Goal: Information Seeking & Learning: Find specific fact

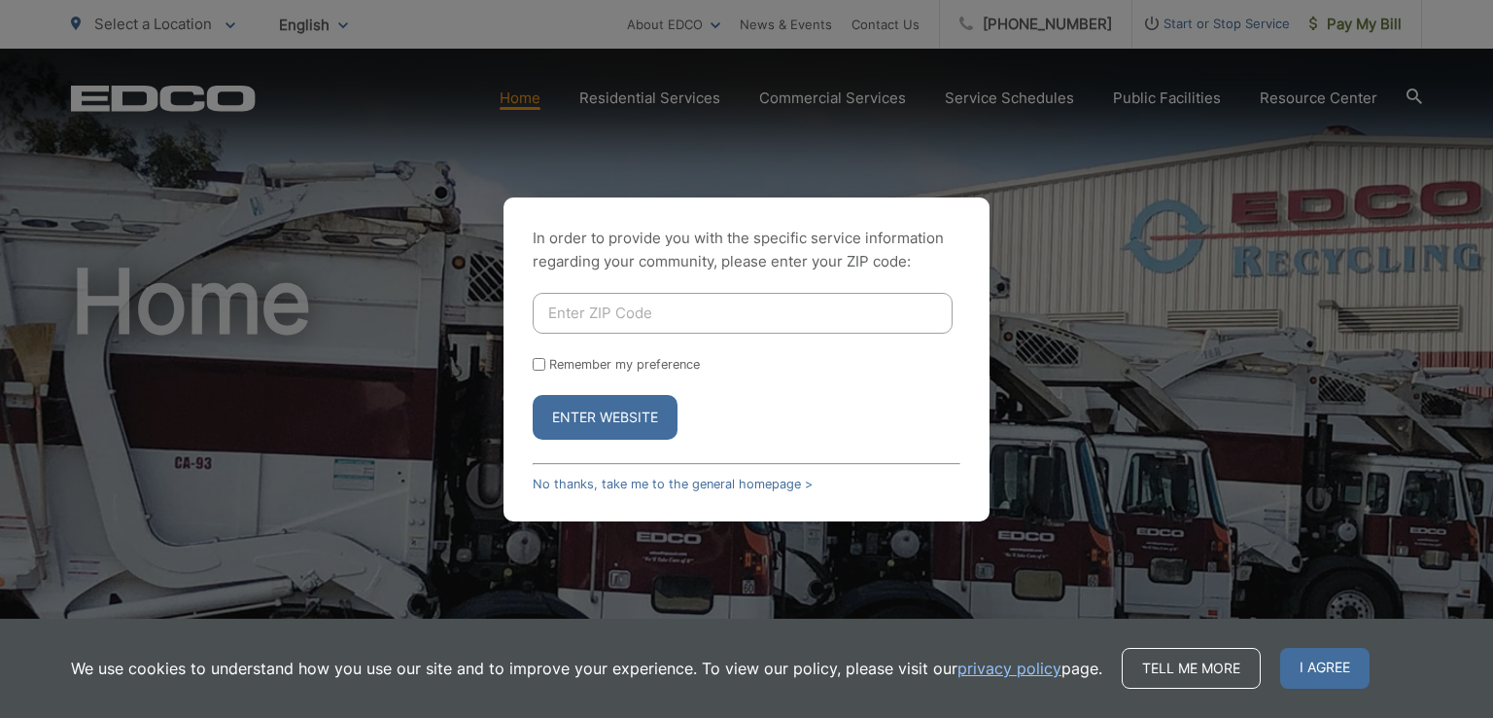
click at [663, 315] on input "Enter ZIP Code" at bounding box center [743, 313] width 420 height 41
type input "92069"
click at [602, 402] on button "Enter Website" at bounding box center [605, 417] width 145 height 45
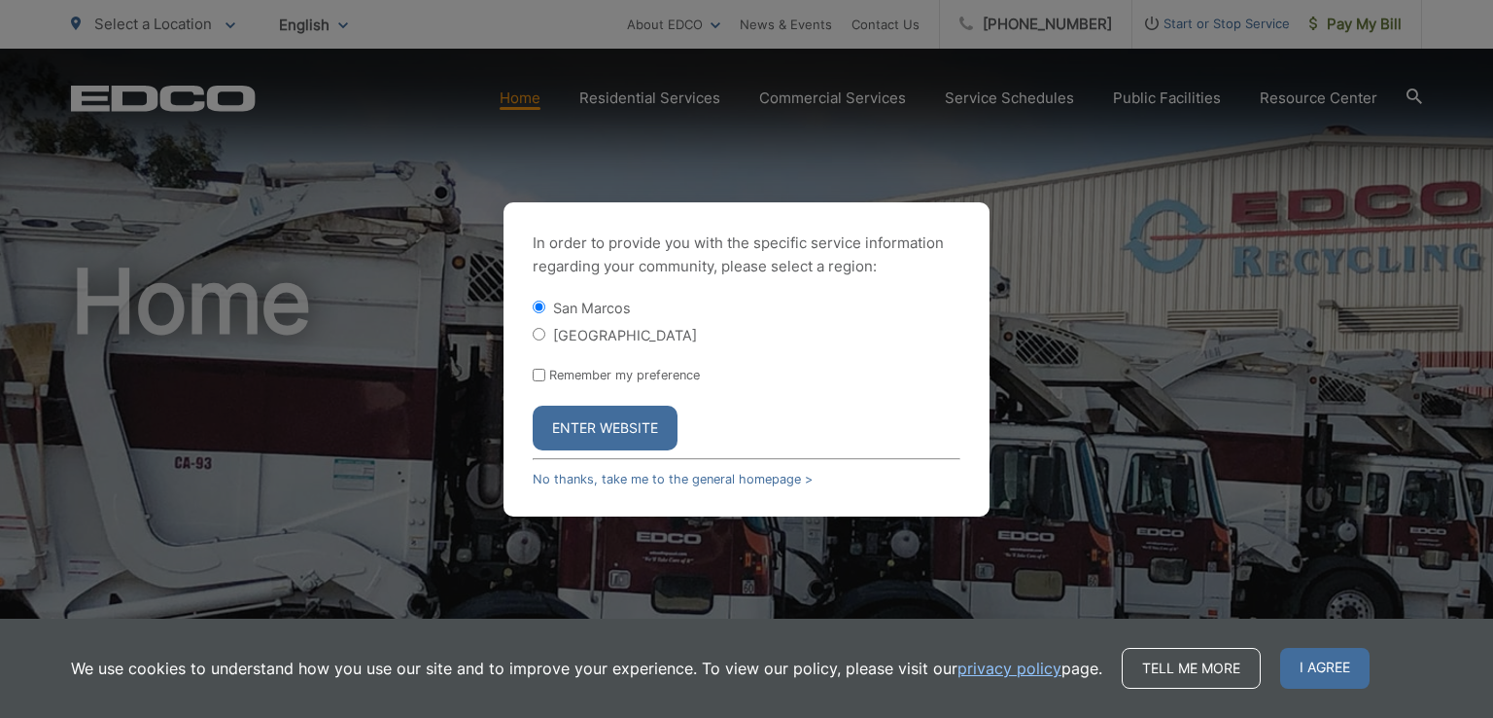
click at [622, 424] on button "Enter Website" at bounding box center [605, 427] width 145 height 45
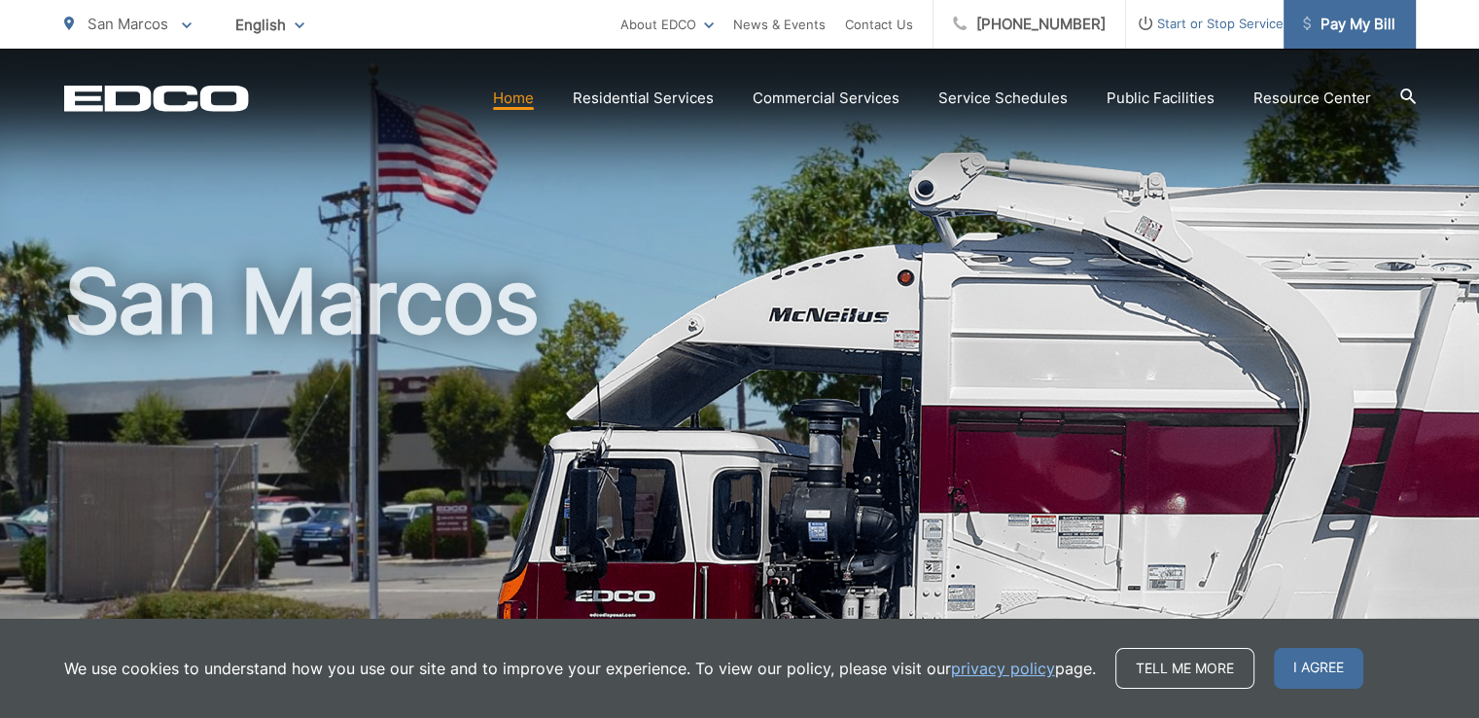
click at [1344, 16] on span "Pay My Bill" at bounding box center [1349, 24] width 92 height 23
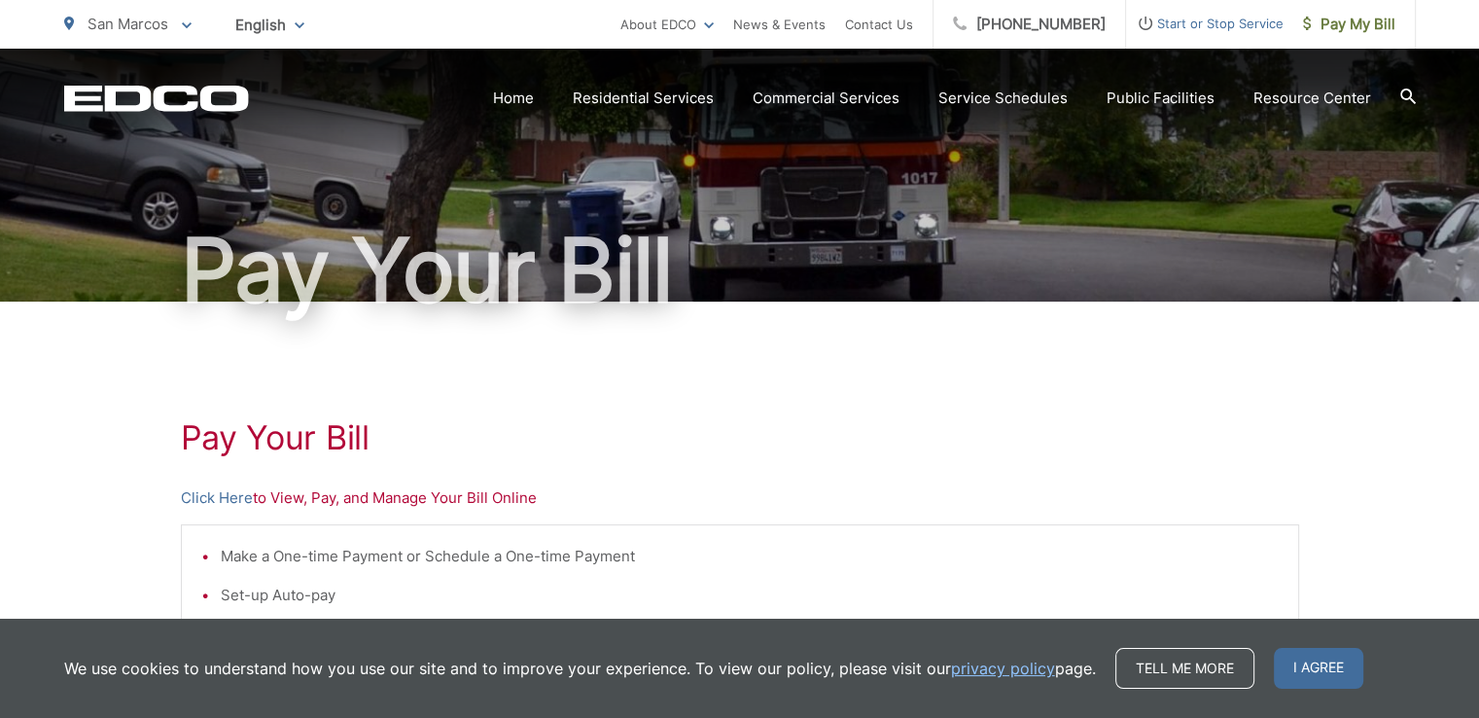
scroll to position [194, 0]
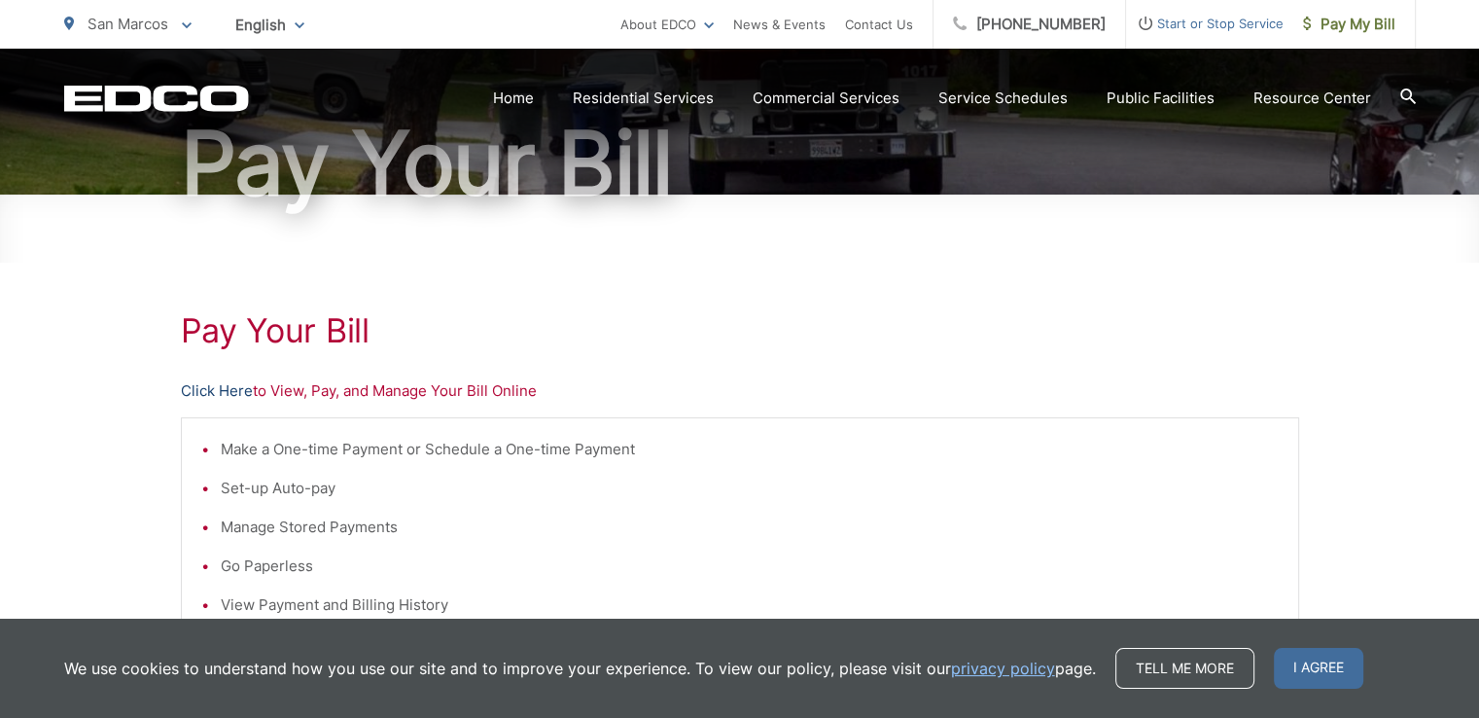
click at [226, 394] on link "Click Here" at bounding box center [217, 390] width 72 height 23
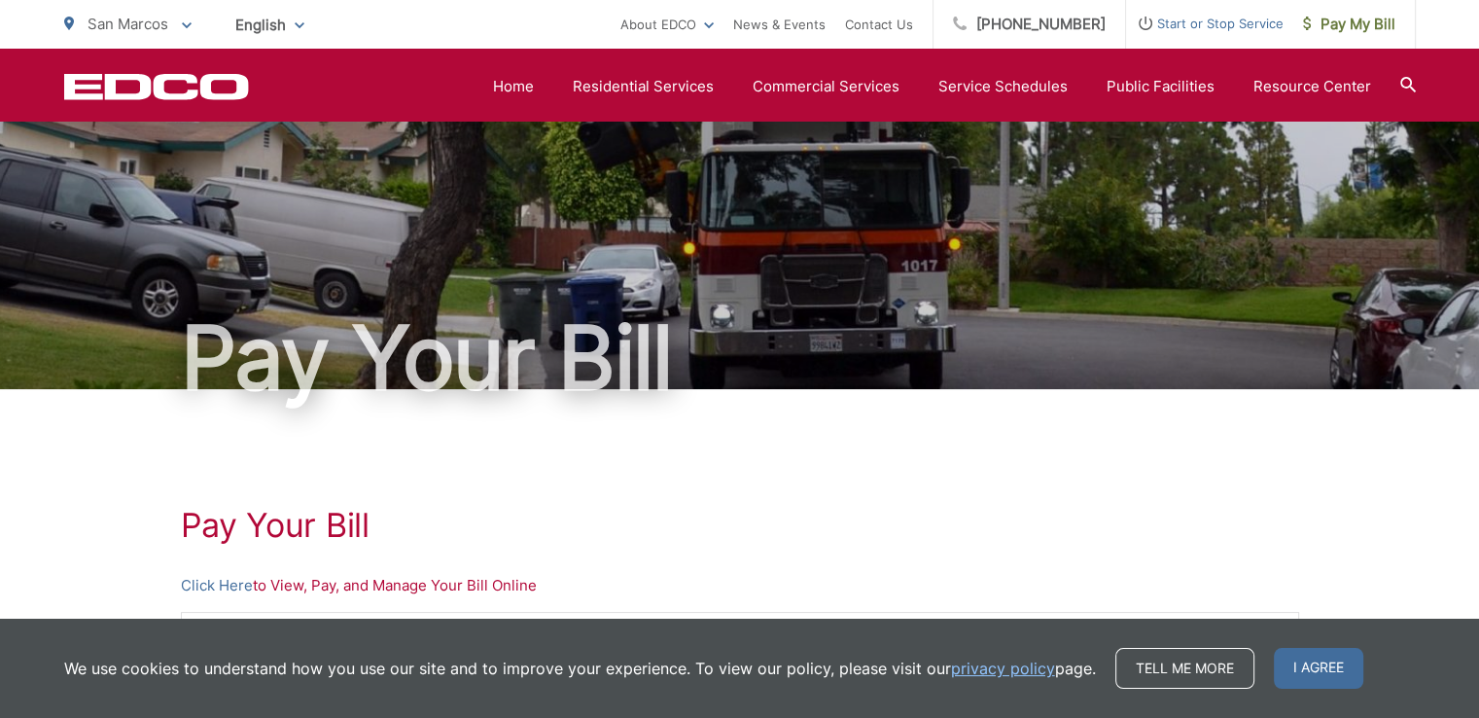
scroll to position [0, 0]
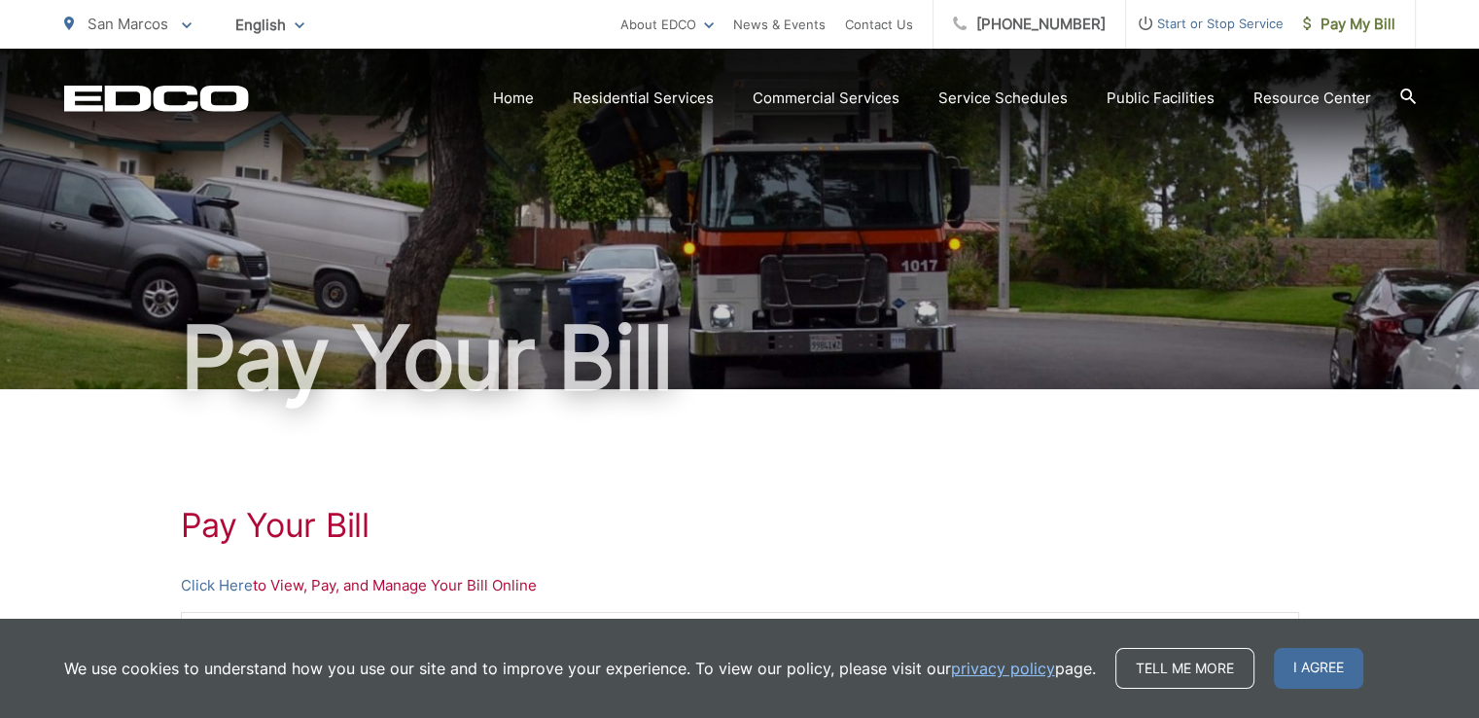
click at [1414, 98] on icon at bounding box center [1408, 96] width 16 height 16
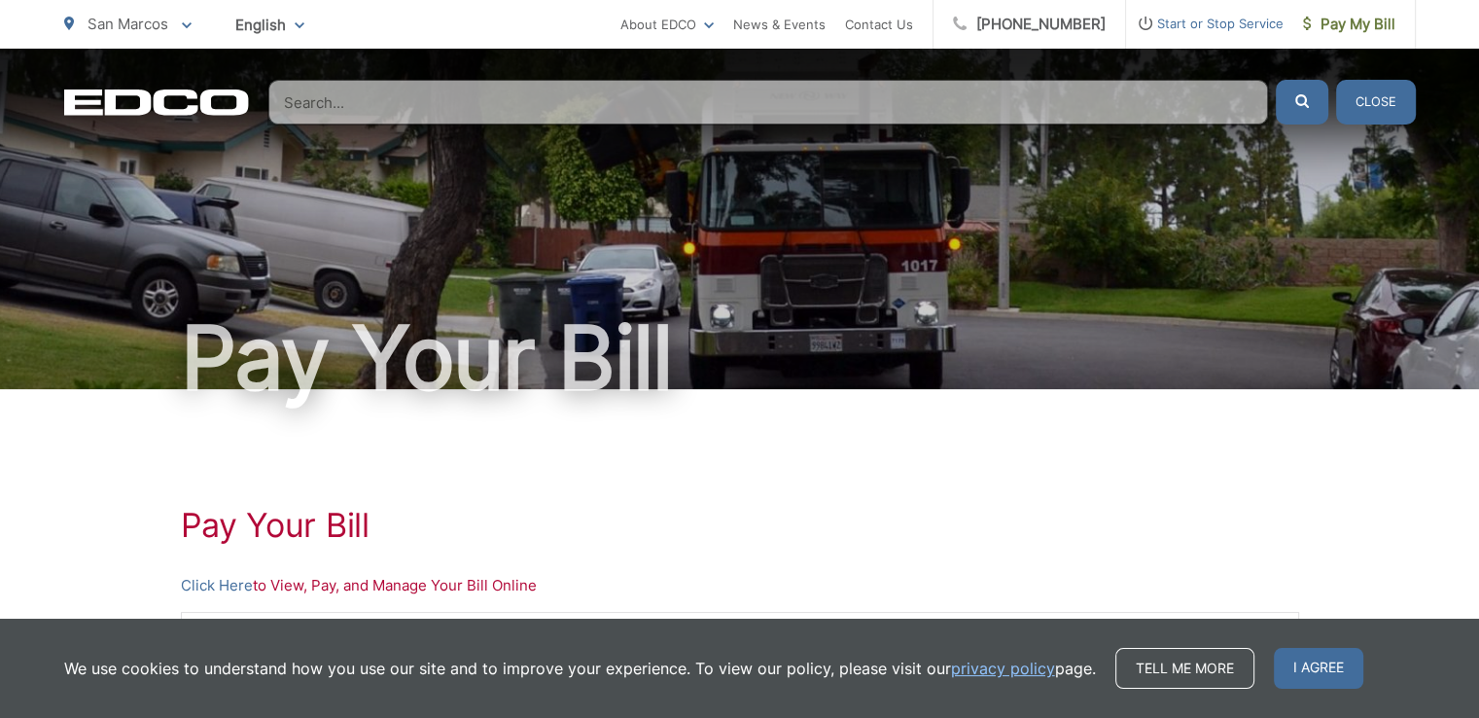
click at [622, 111] on input "Search" at bounding box center [768, 102] width 1000 height 45
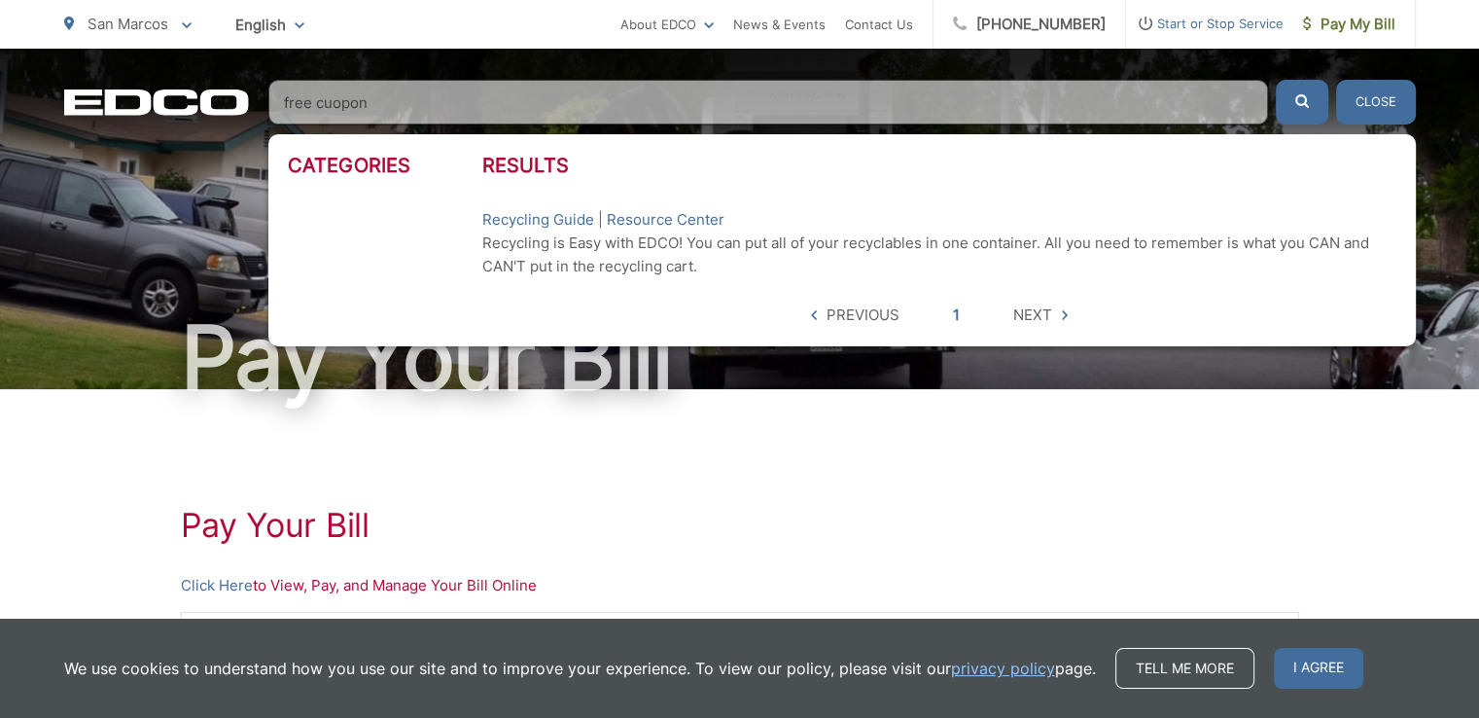
type input "free cuopon"
click at [1276, 80] on button "submit" at bounding box center [1302, 102] width 53 height 45
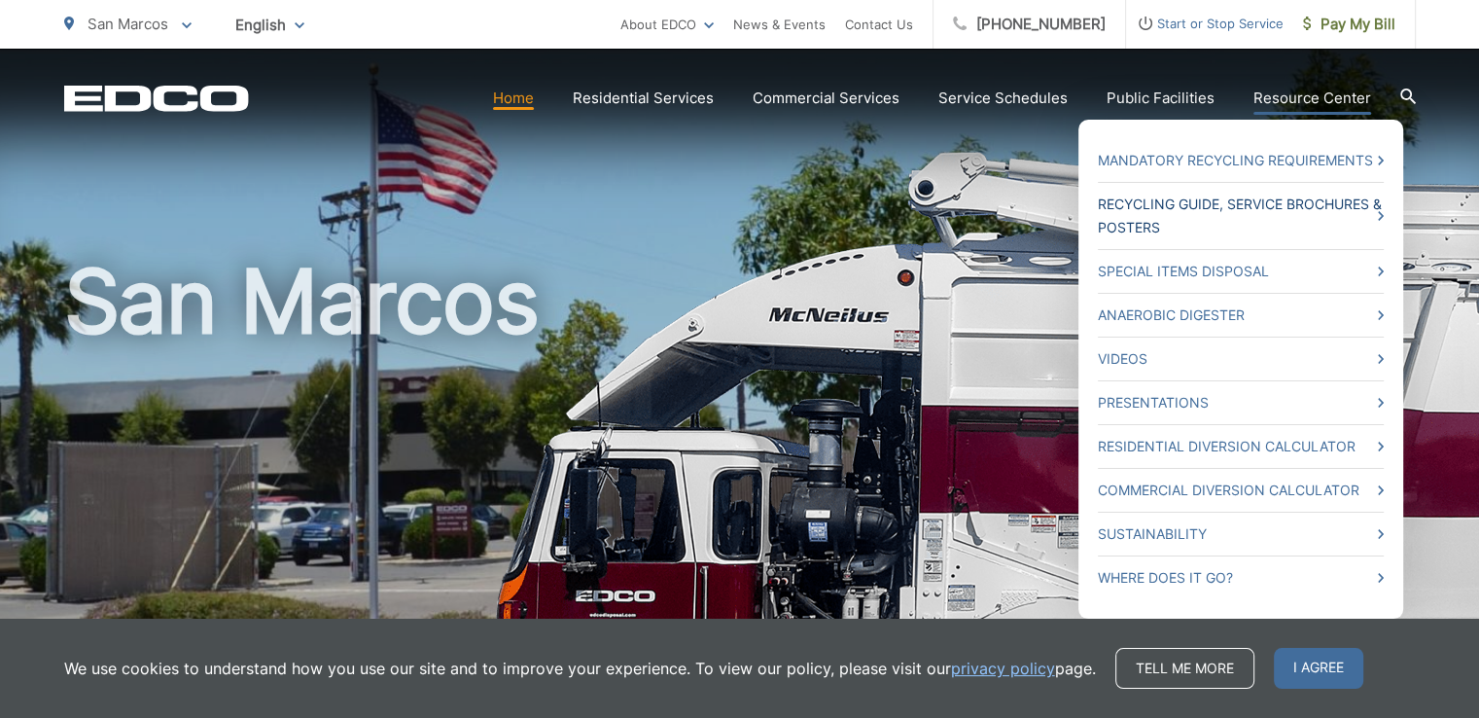
click at [1382, 217] on icon at bounding box center [1381, 216] width 6 height 10
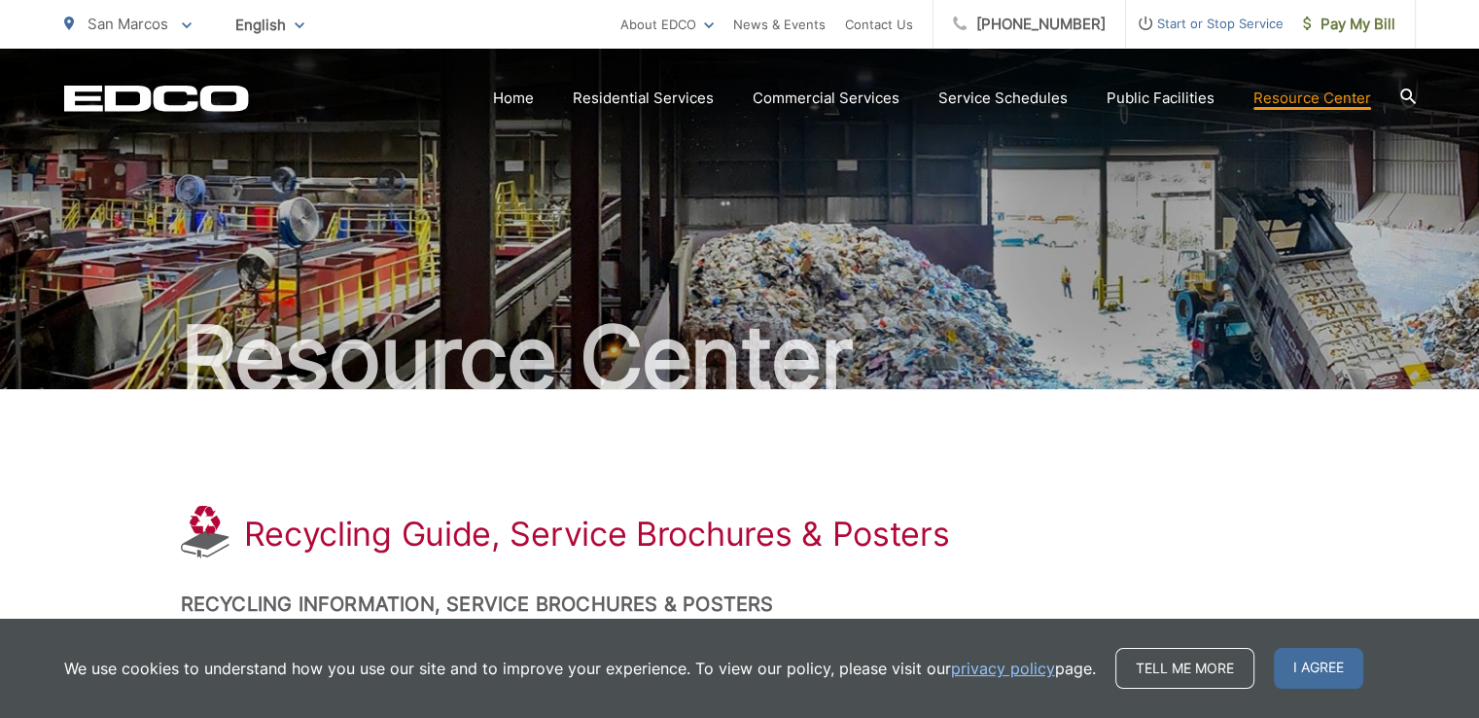
click at [1410, 95] on icon at bounding box center [1407, 96] width 16 height 16
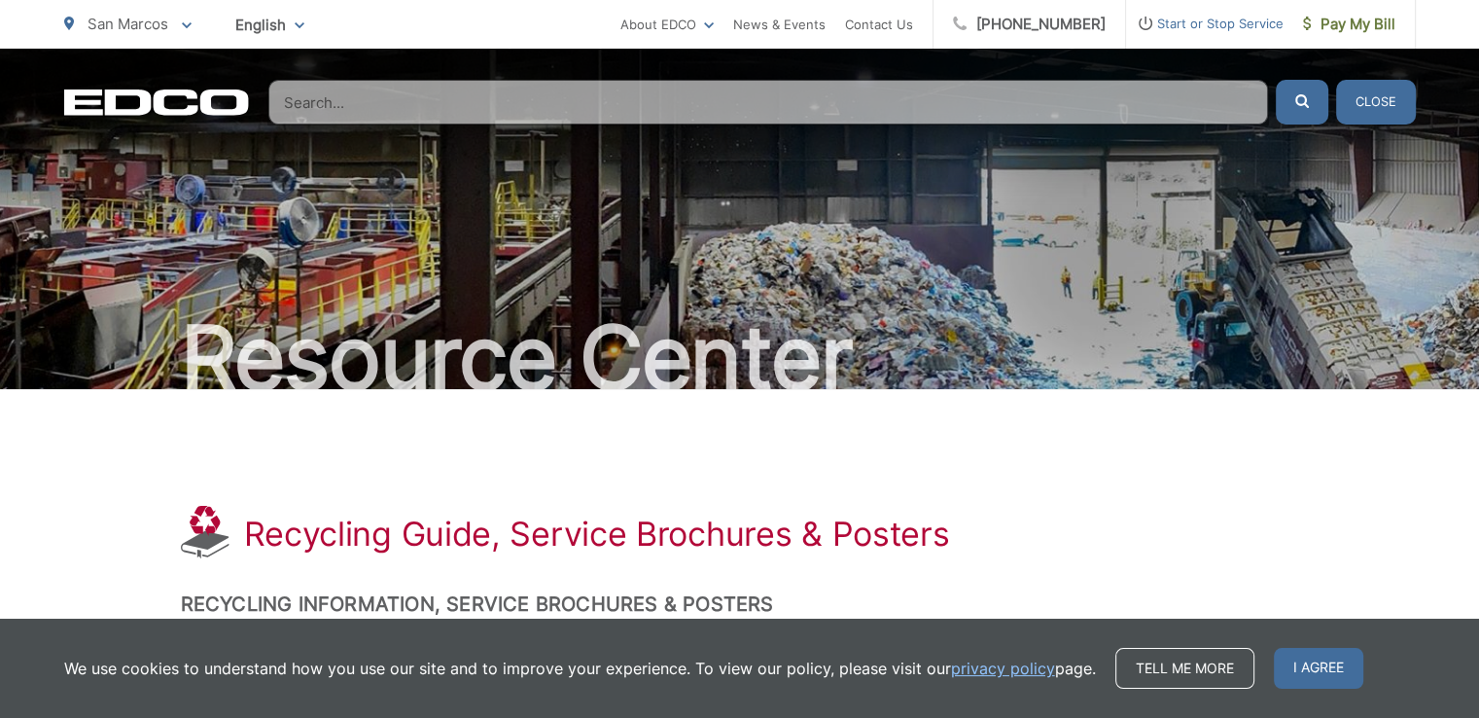
click at [446, 90] on input "Search" at bounding box center [768, 102] width 1000 height 45
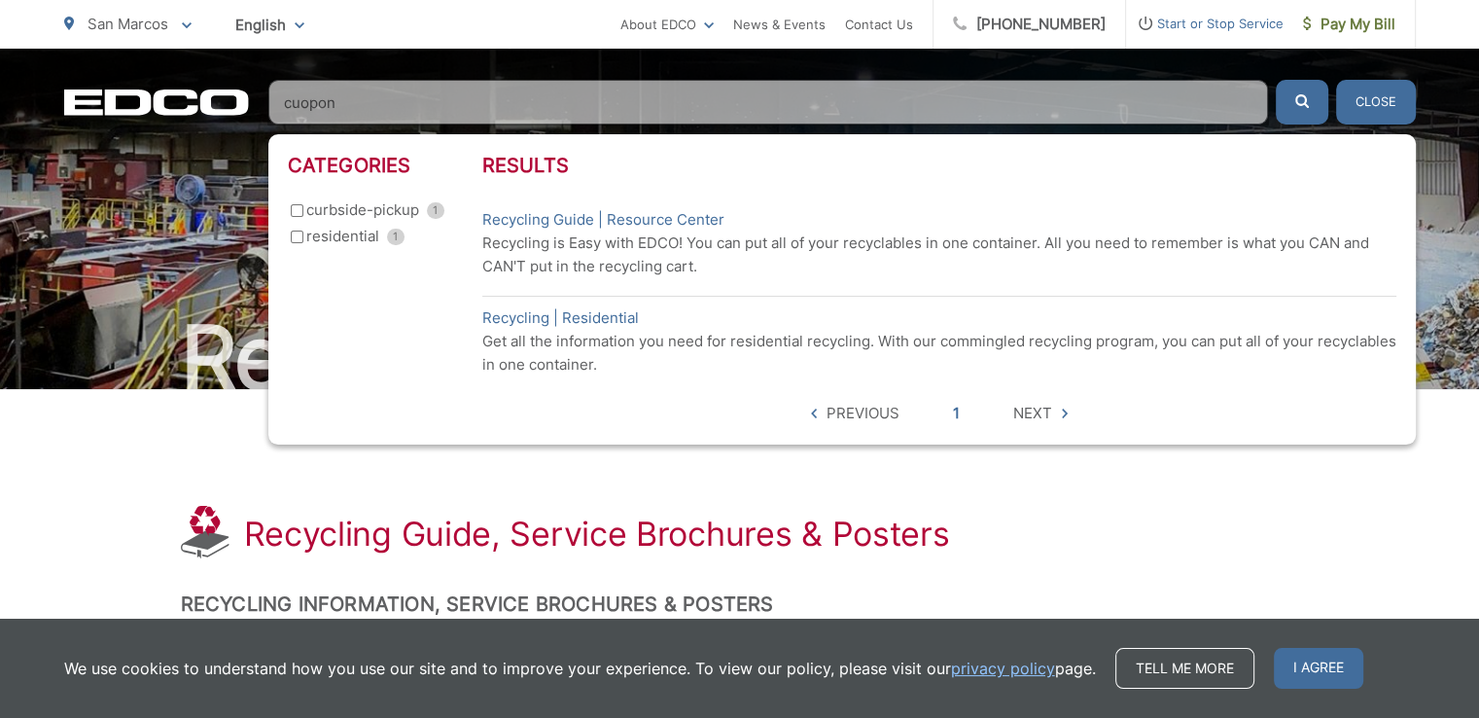
click at [1276, 80] on button "submit" at bounding box center [1302, 102] width 53 height 45
click at [309, 106] on input "cuopon" at bounding box center [768, 102] width 1000 height 45
click at [360, 106] on input "cuopon" at bounding box center [768, 102] width 1000 height 45
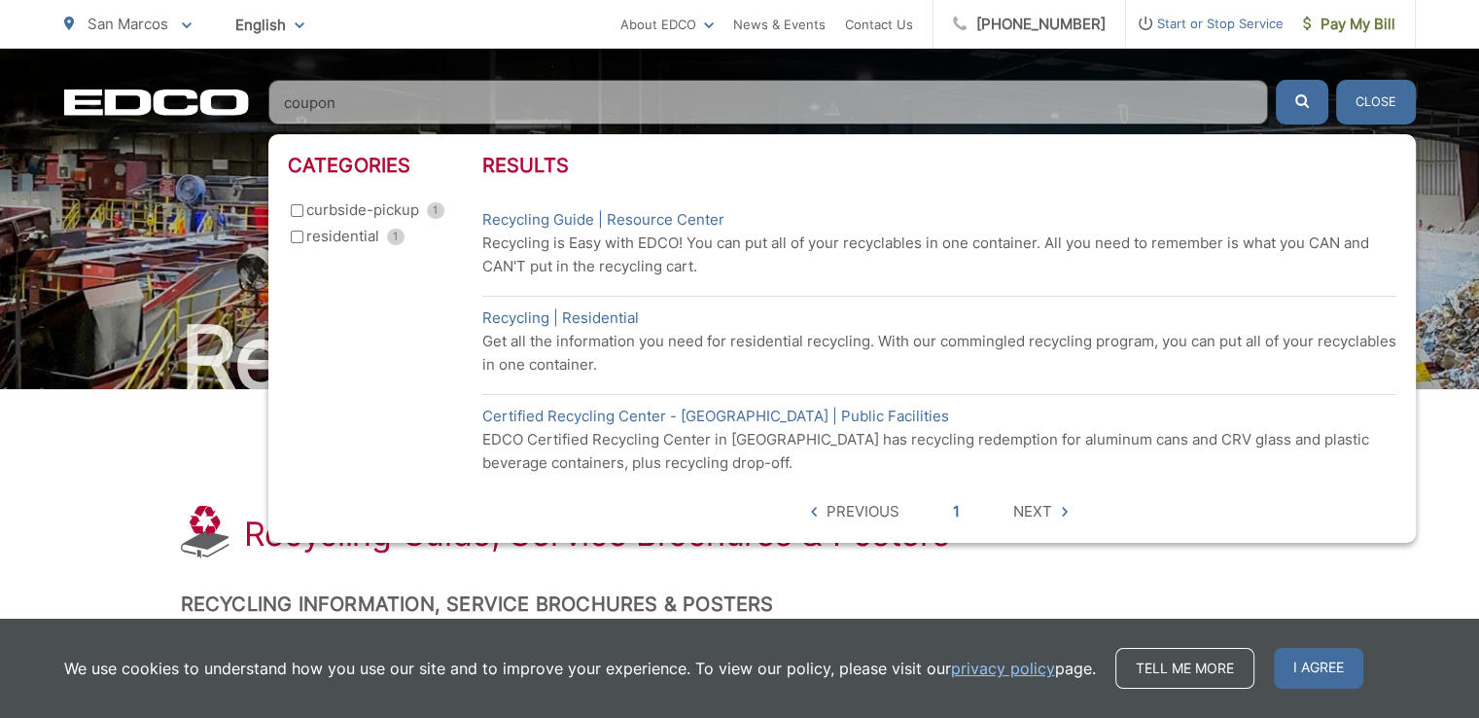
type input "coupon"
click at [1276, 80] on button "submit" at bounding box center [1302, 102] width 53 height 45
click at [297, 239] on input "residential 1" at bounding box center [297, 236] width 13 height 13
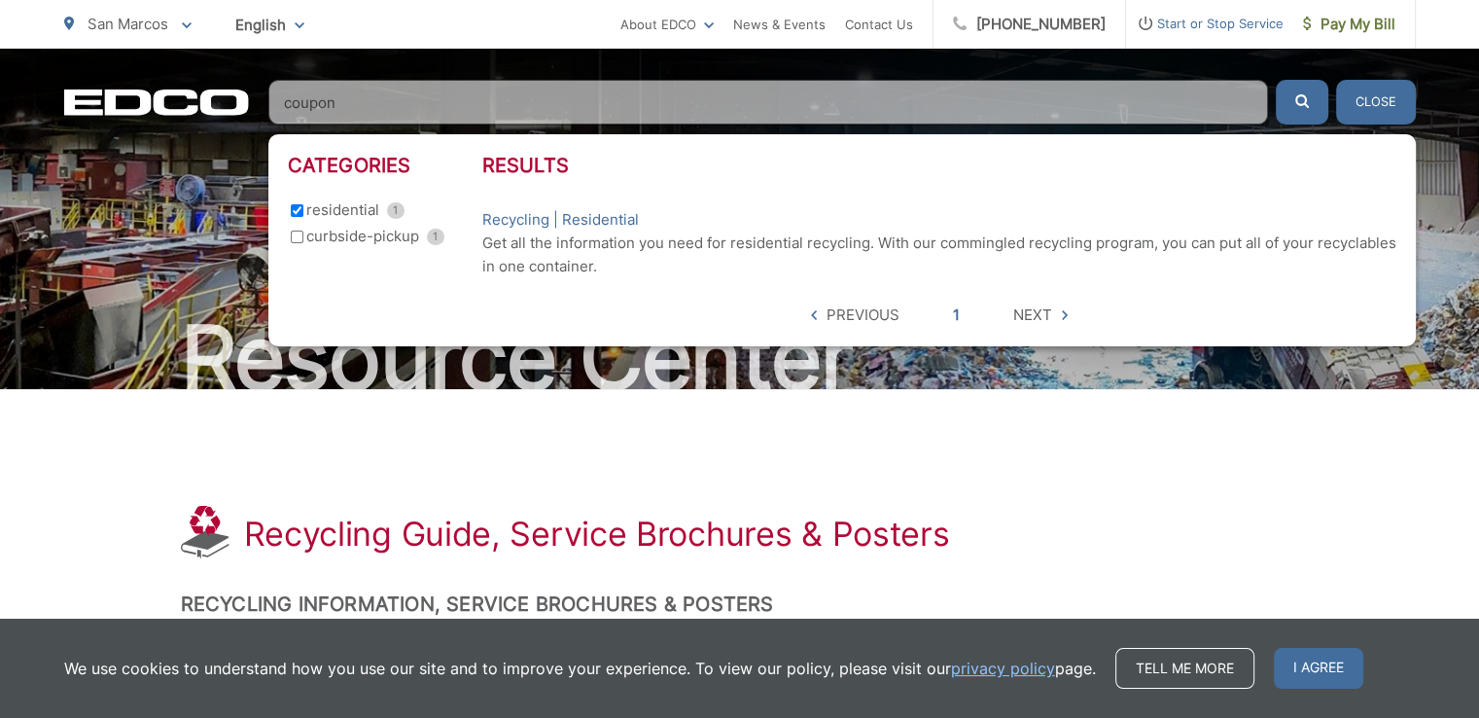
click at [1404, 104] on button "Close" at bounding box center [1376, 102] width 80 height 45
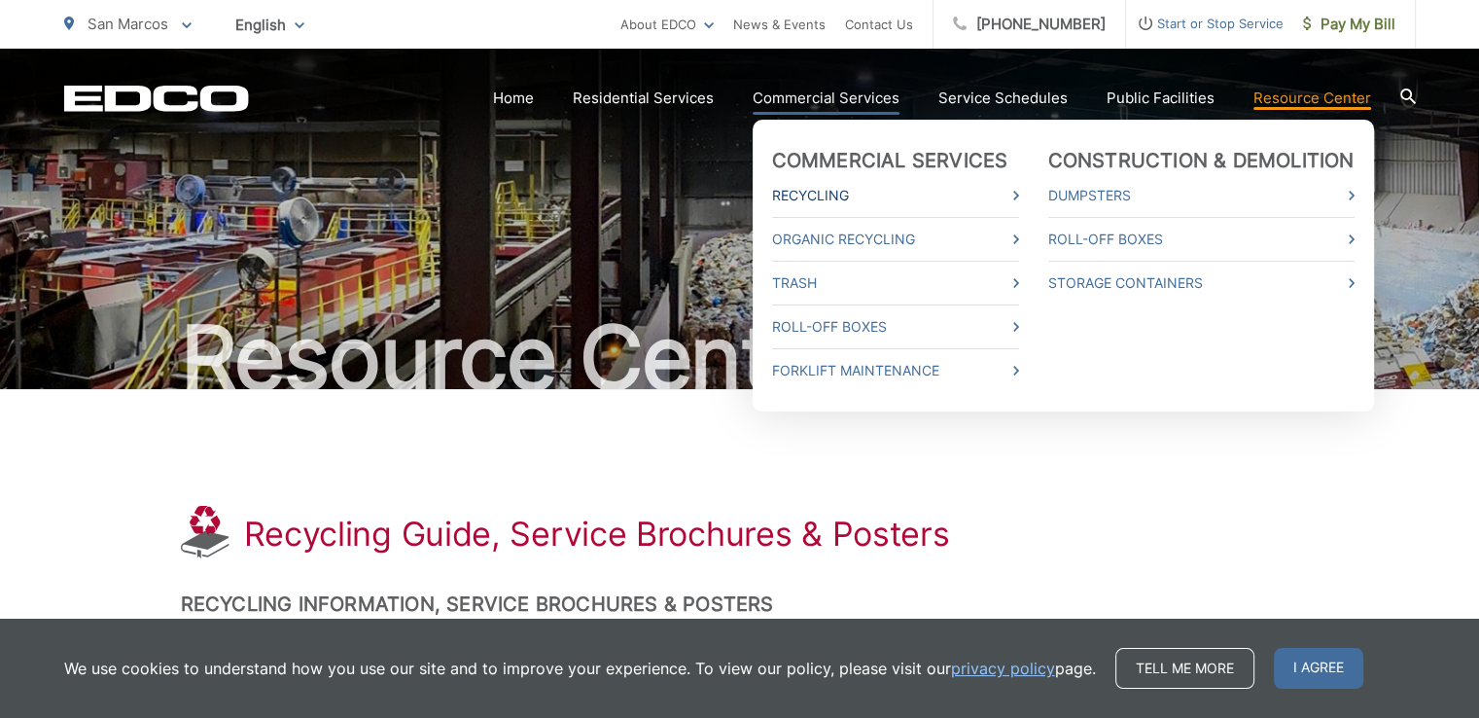
click at [1017, 195] on link "Recycling" at bounding box center [895, 195] width 247 height 23
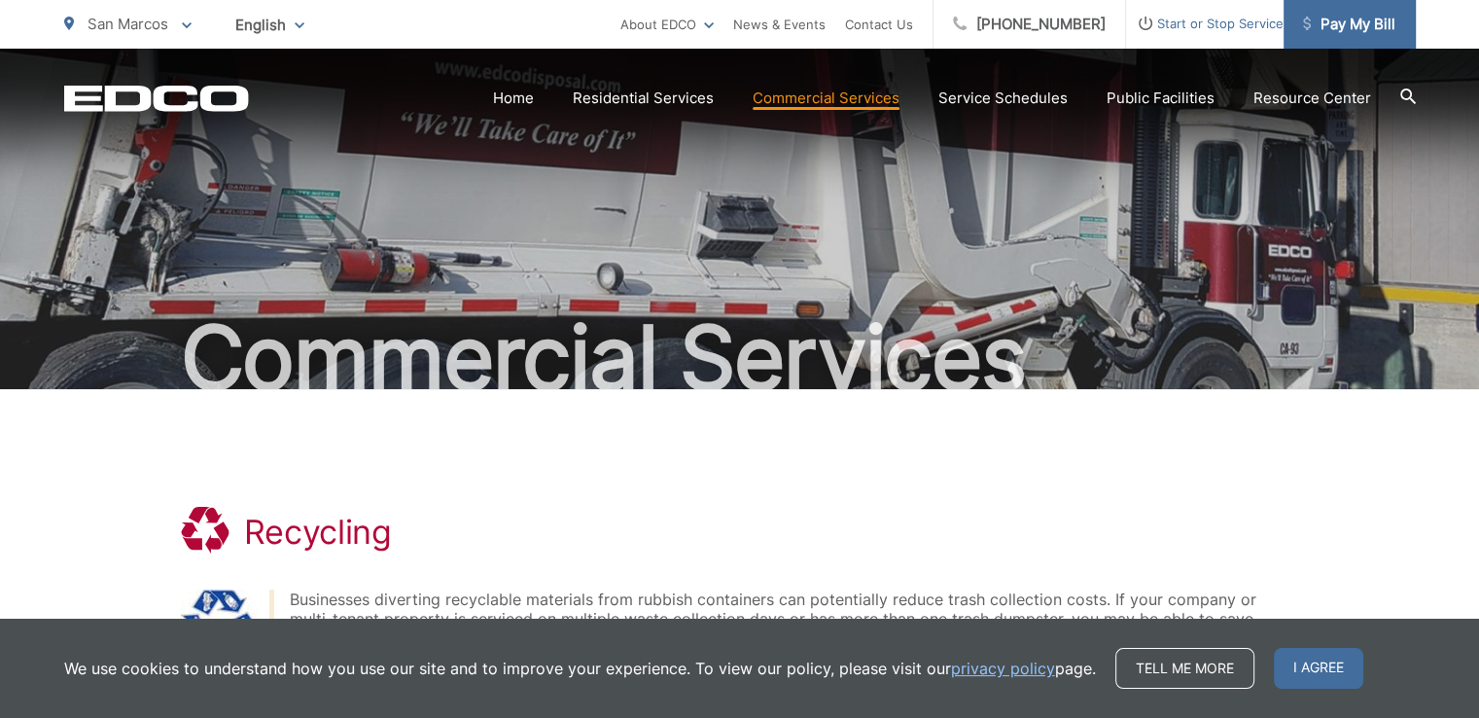
click at [1367, 32] on span "Pay My Bill" at bounding box center [1349, 24] width 92 height 23
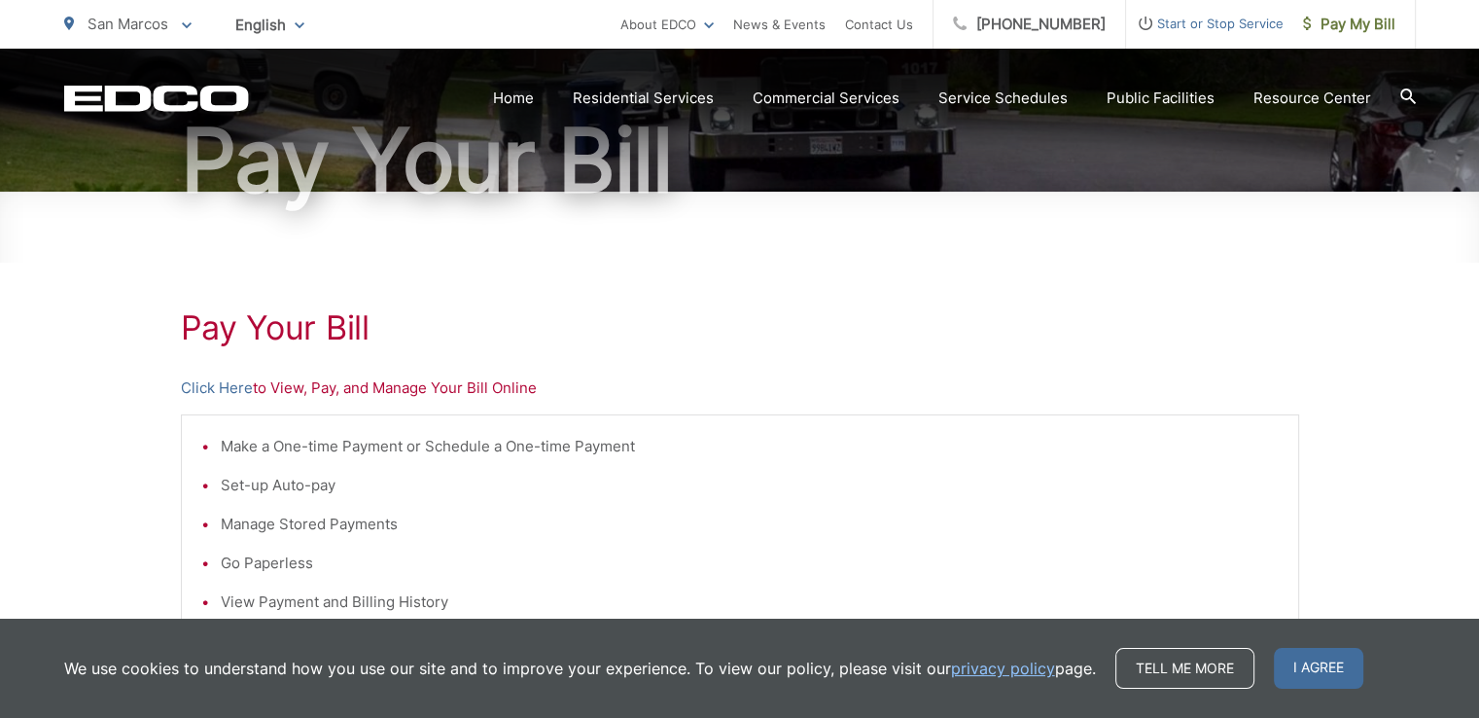
scroll to position [292, 0]
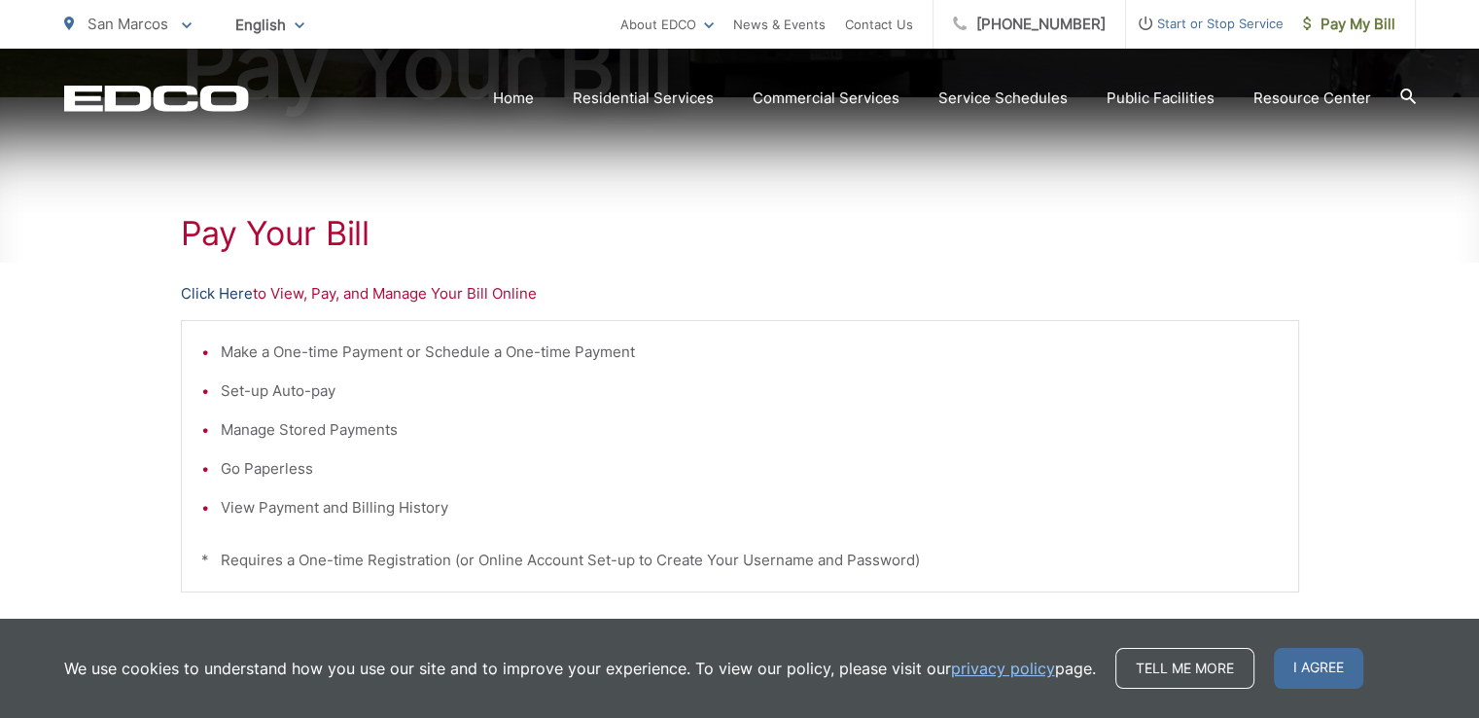
click at [228, 295] on link "Click Here" at bounding box center [217, 293] width 72 height 23
